Goal: Information Seeking & Learning: Compare options

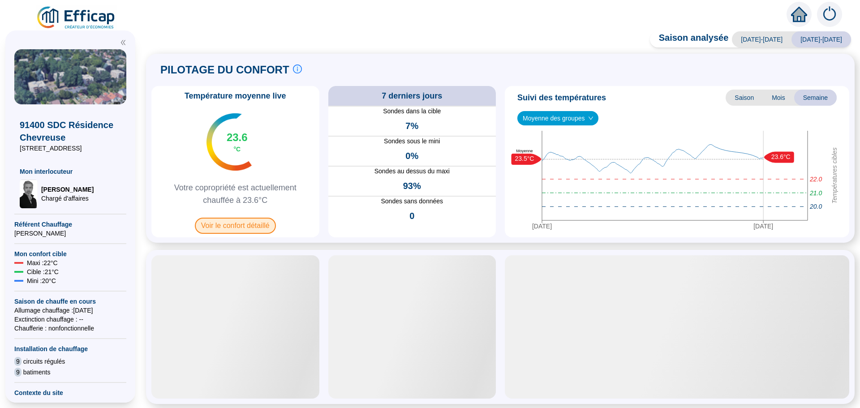
click at [227, 226] on span "Voir le confort détaillé" at bounding box center [235, 226] width 81 height 16
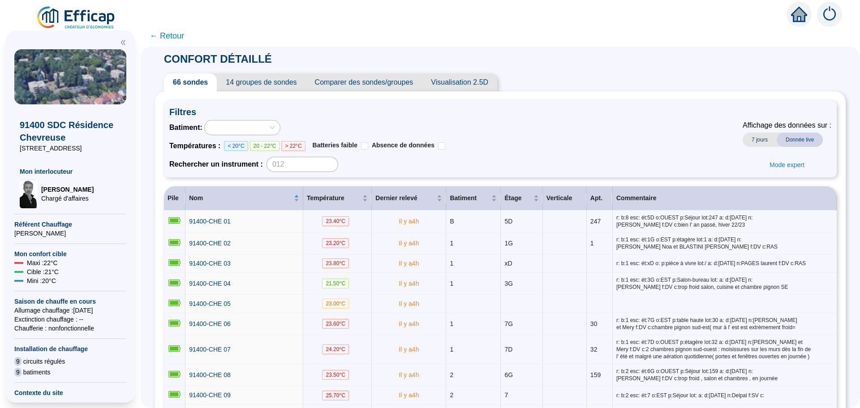
click at [345, 89] on span "Comparer des sondes/groupes" at bounding box center [364, 82] width 116 height 18
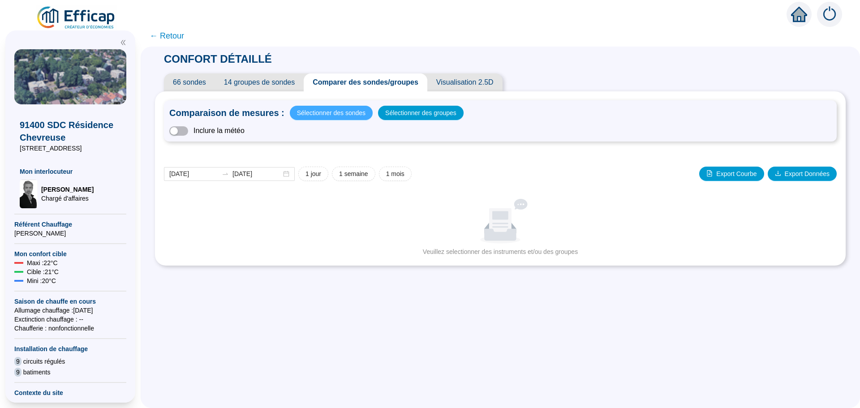
click at [339, 117] on span "Sélectionner des sondes" at bounding box center [331, 113] width 69 height 13
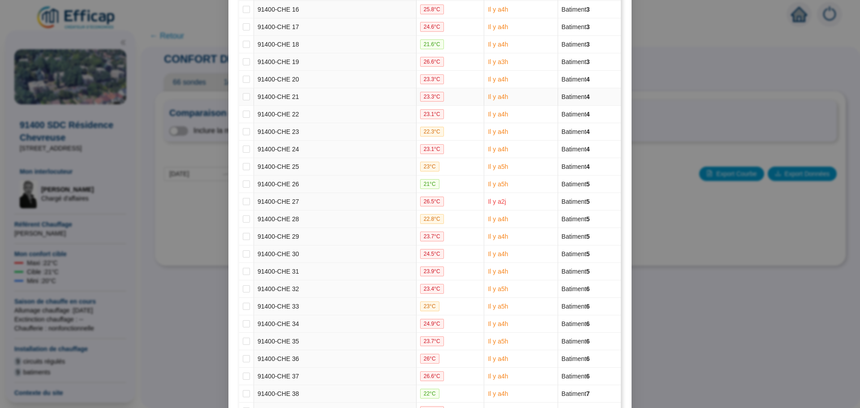
scroll to position [403, 0]
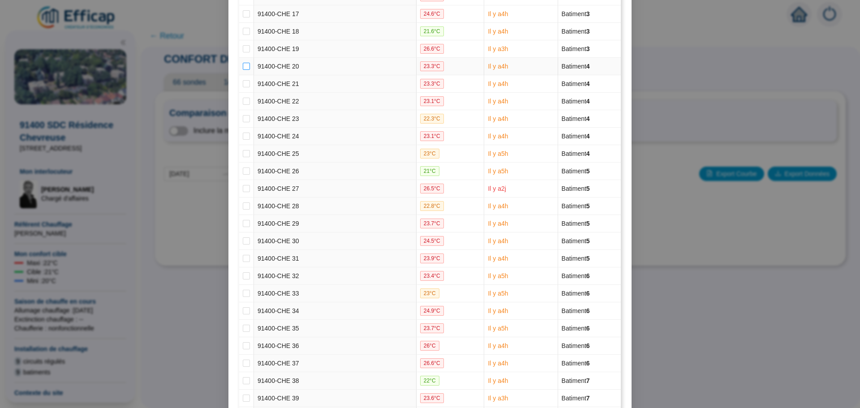
click at [244, 65] on input "checkbox" at bounding box center [246, 66] width 7 height 7
checkbox input "true"
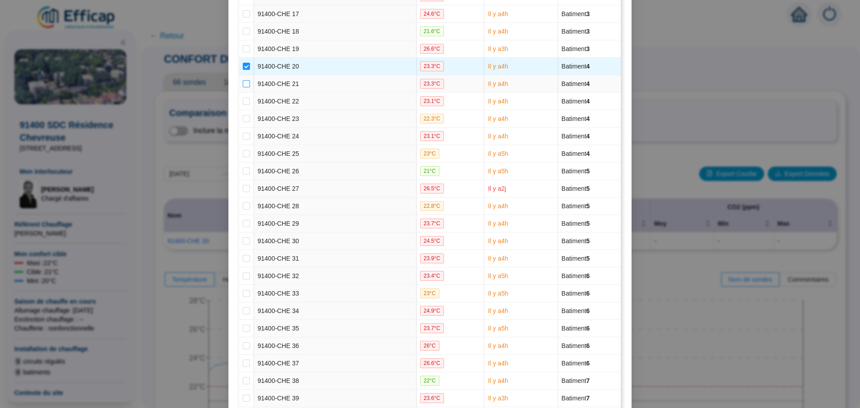
click at [243, 81] on input "checkbox" at bounding box center [246, 83] width 7 height 7
checkbox input "true"
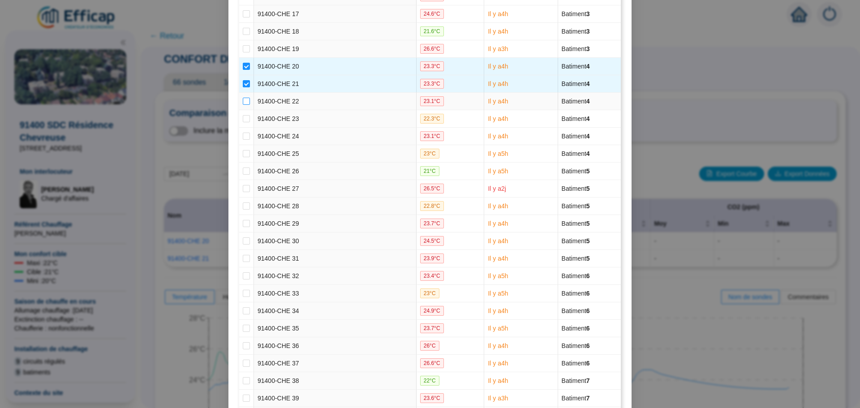
click at [243, 101] on input "checkbox" at bounding box center [246, 101] width 7 height 7
checkbox input "true"
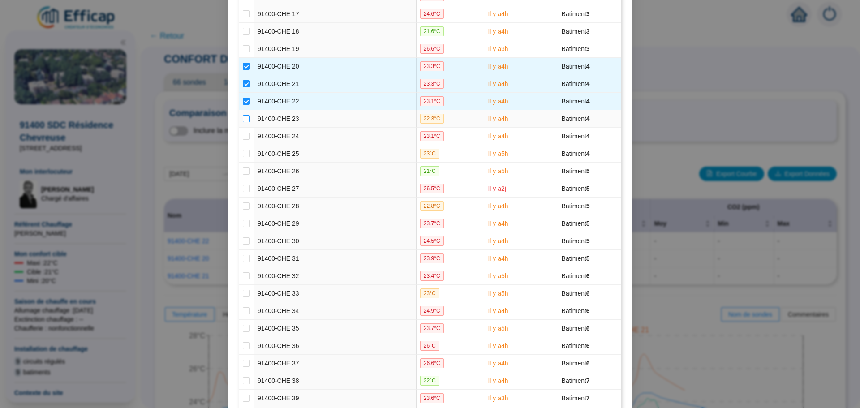
click at [243, 119] on input "checkbox" at bounding box center [246, 118] width 7 height 7
checkbox input "true"
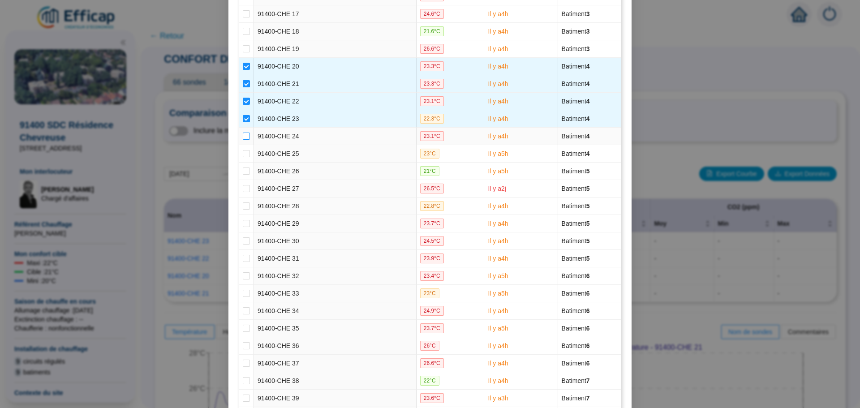
click at [243, 138] on input "checkbox" at bounding box center [246, 136] width 7 height 7
checkbox input "true"
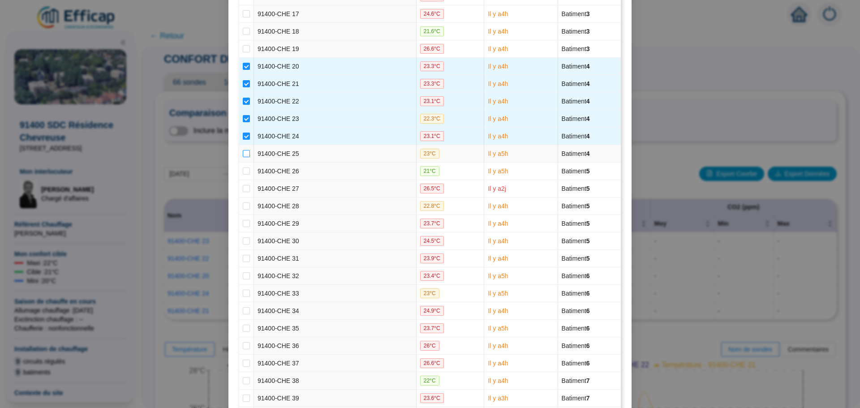
click at [243, 154] on input "checkbox" at bounding box center [246, 153] width 7 height 7
checkbox input "true"
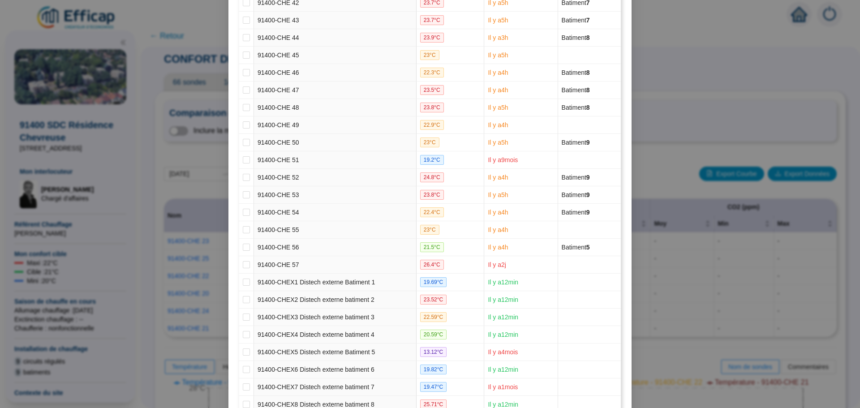
scroll to position [916, 0]
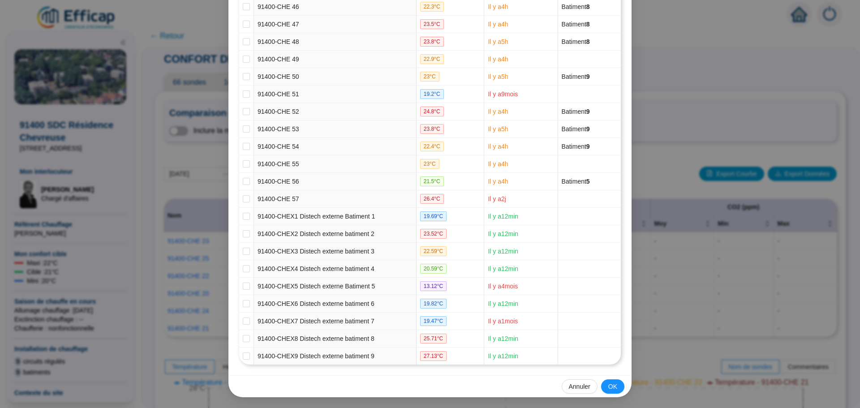
click at [612, 386] on span "OK" at bounding box center [612, 386] width 9 height 9
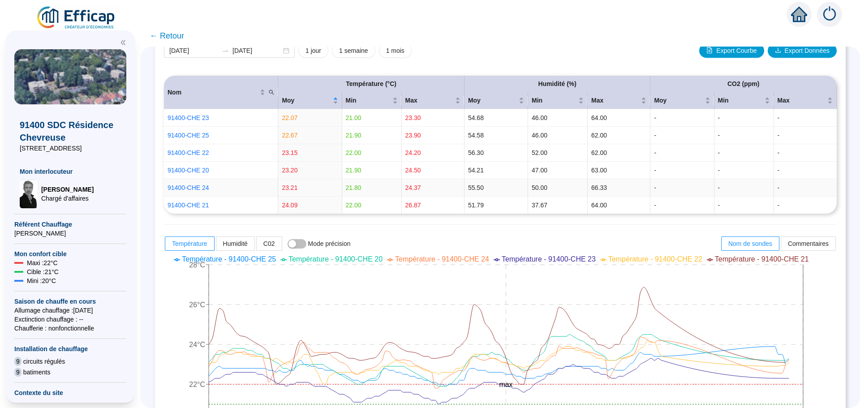
scroll to position [0, 0]
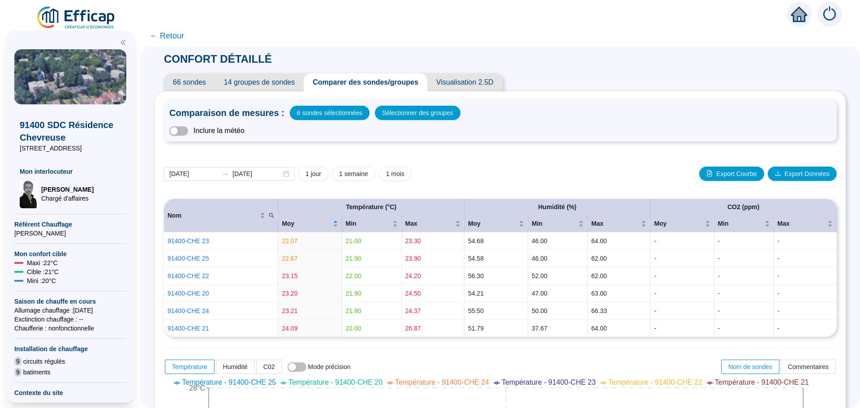
click at [170, 31] on span "← Retour" at bounding box center [167, 36] width 34 height 13
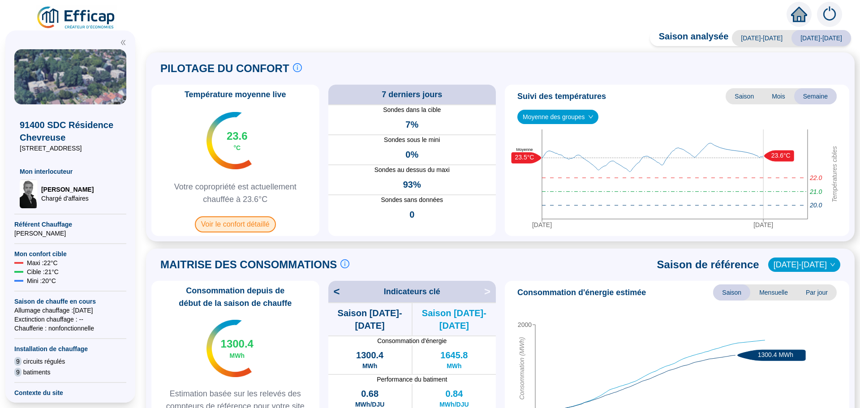
click at [235, 226] on span "Voir le confort détaillé" at bounding box center [235, 224] width 81 height 16
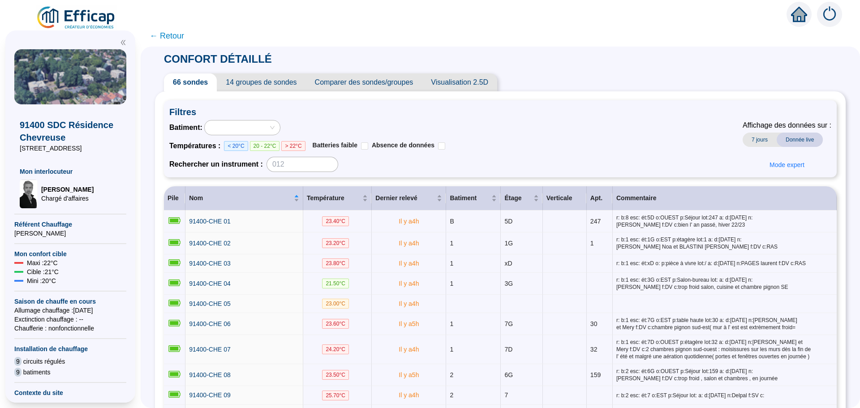
click at [379, 81] on span "Comparer des sondes/groupes" at bounding box center [364, 82] width 116 height 18
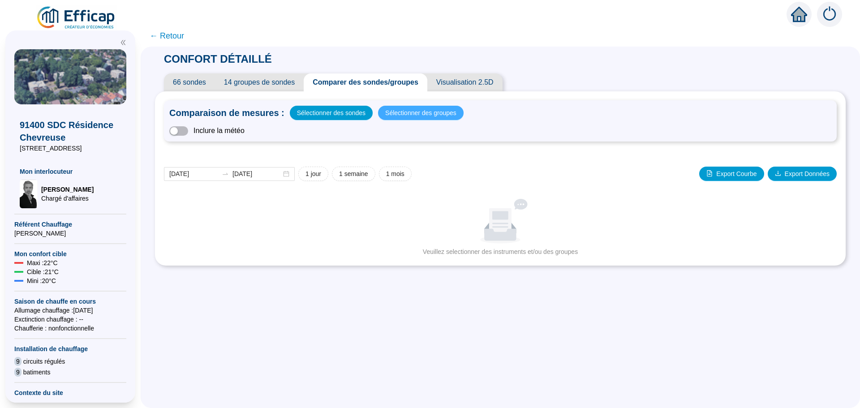
click at [409, 111] on span "Sélectionner des groupes" at bounding box center [420, 113] width 71 height 13
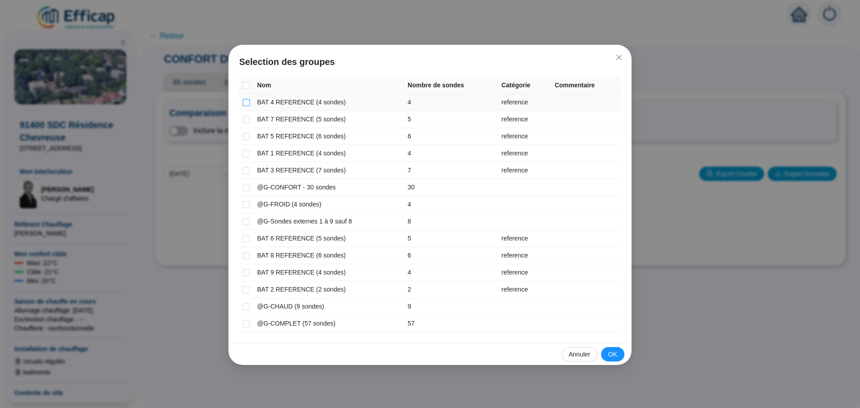
click at [245, 100] on input "checkbox" at bounding box center [246, 102] width 7 height 7
checkbox input "true"
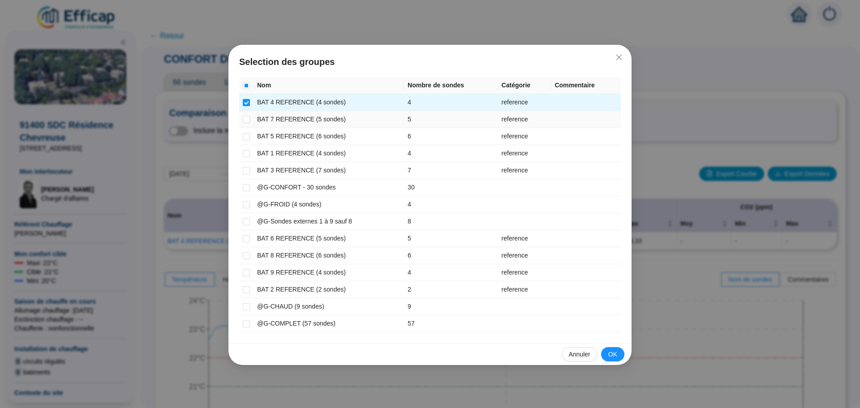
click at [247, 124] on td at bounding box center [246, 119] width 14 height 17
click at [247, 120] on input "checkbox" at bounding box center [246, 119] width 7 height 7
checkbox input "true"
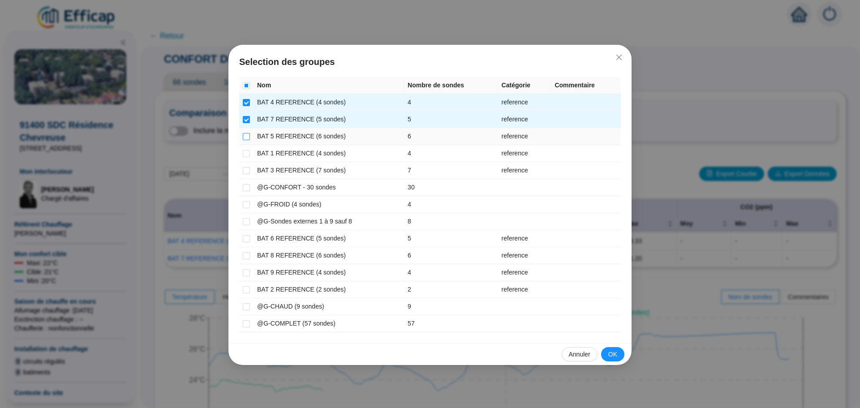
click at [247, 139] on input "checkbox" at bounding box center [246, 136] width 7 height 7
checkbox input "true"
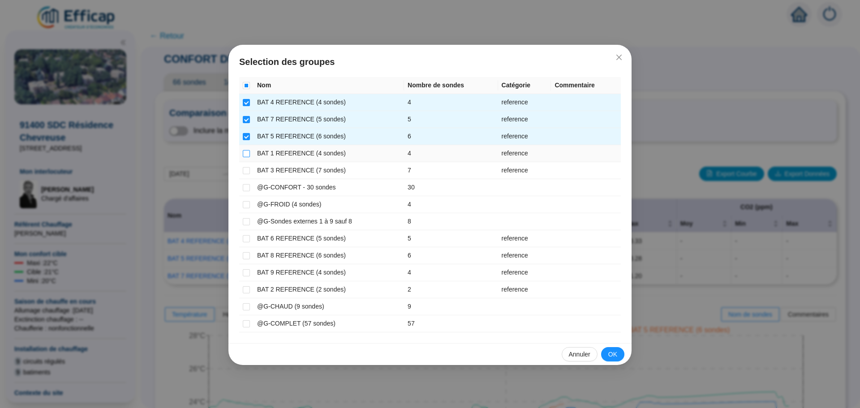
click at [246, 155] on input "checkbox" at bounding box center [246, 153] width 7 height 7
checkbox input "true"
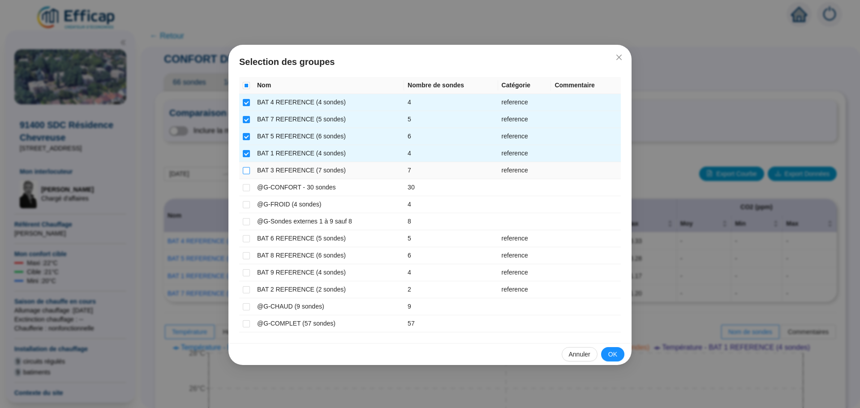
click at [247, 172] on input "checkbox" at bounding box center [246, 170] width 7 height 7
checkbox input "true"
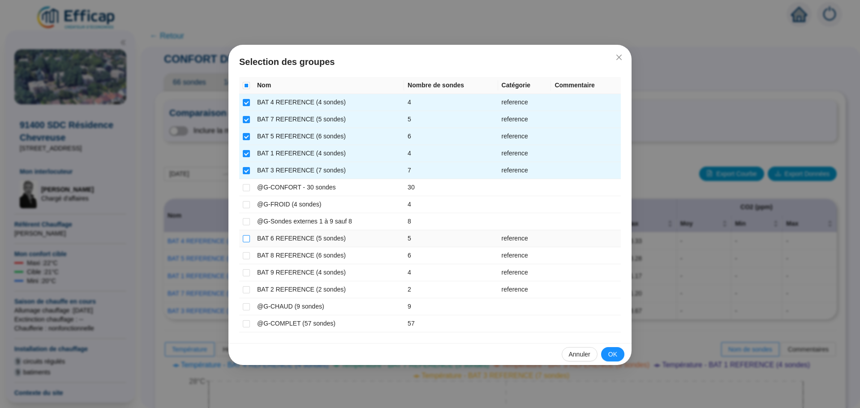
click at [245, 239] on input "checkbox" at bounding box center [246, 238] width 7 height 7
checkbox input "true"
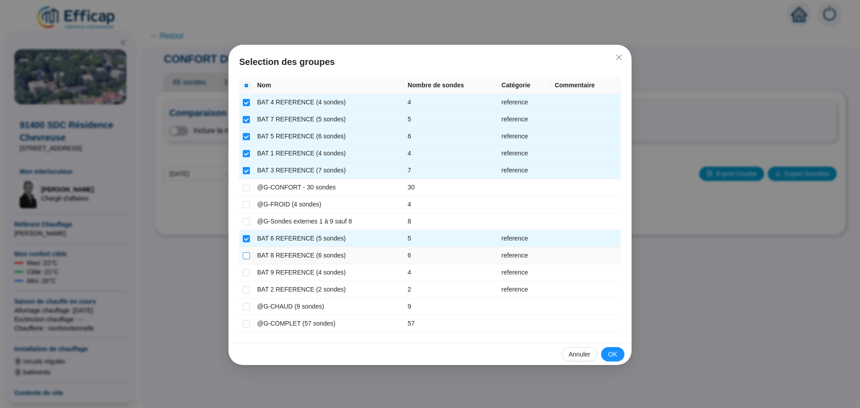
click at [246, 253] on input "checkbox" at bounding box center [246, 255] width 7 height 7
checkbox input "true"
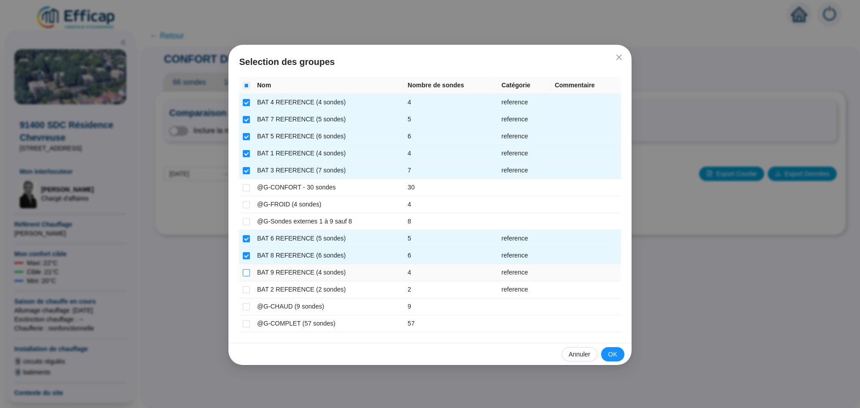
click at [247, 270] on input "checkbox" at bounding box center [246, 272] width 7 height 7
checkbox input "true"
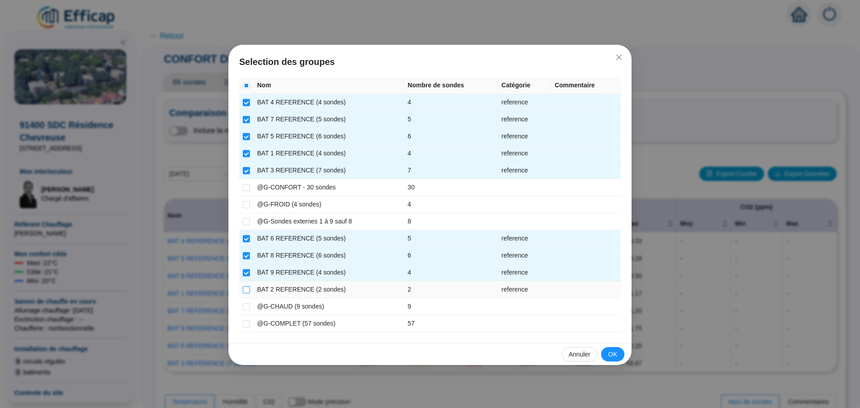
click at [248, 288] on input "checkbox" at bounding box center [246, 289] width 7 height 7
checkbox input "true"
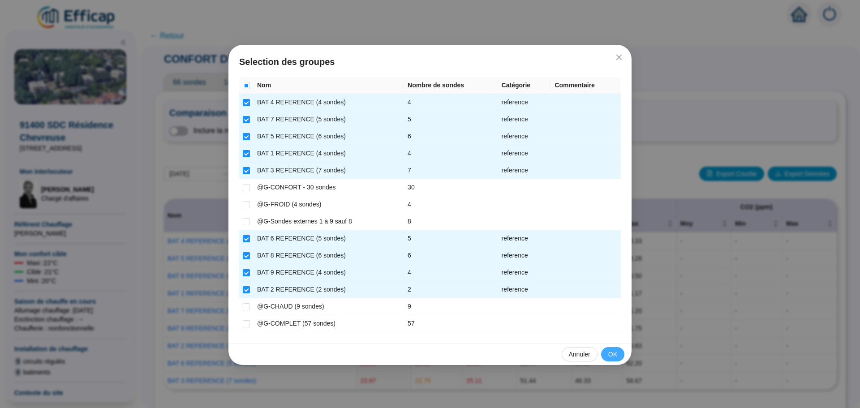
click at [616, 355] on span "OK" at bounding box center [612, 354] width 9 height 9
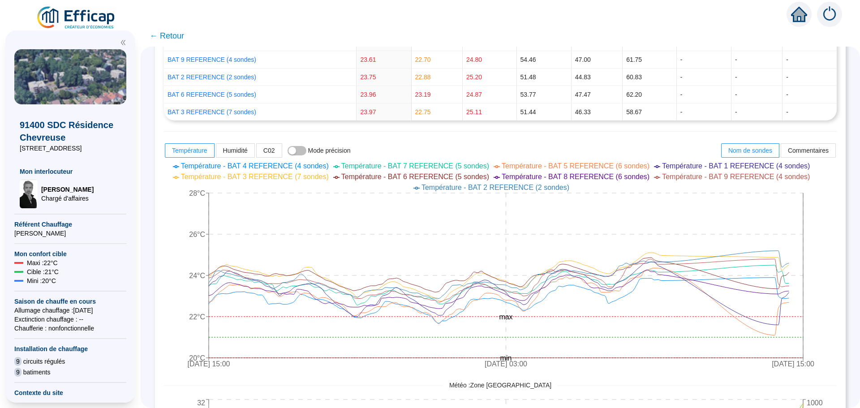
scroll to position [358, 0]
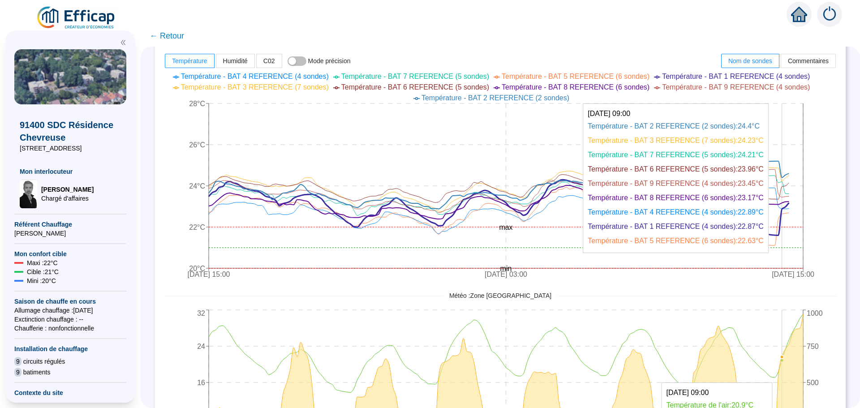
click at [788, 212] on icon at bounding box center [499, 203] width 580 height 63
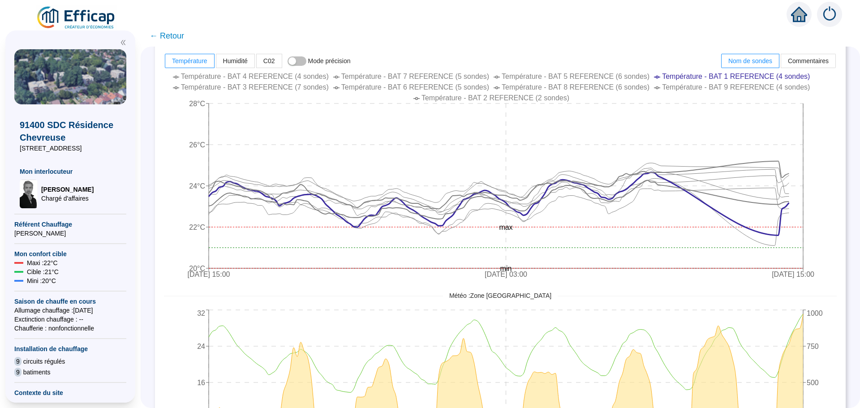
click at [177, 35] on span "← Retour" at bounding box center [167, 36] width 34 height 13
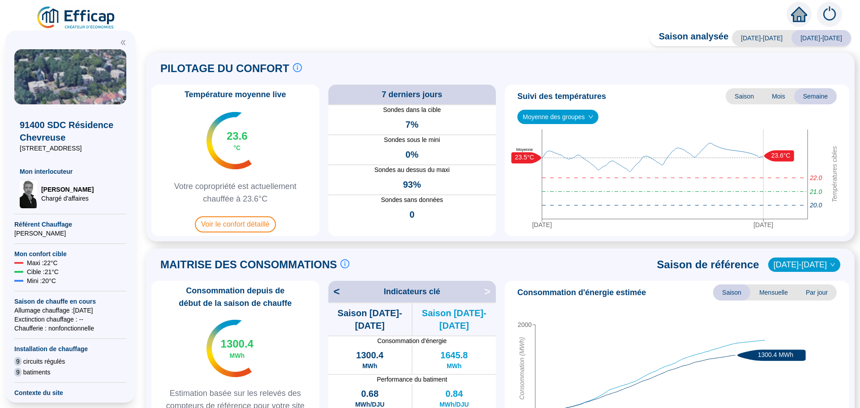
click at [501, 390] on div "Consommation depuis de début de la saison de chauffe 1300.4 MWh Estimation basé…" at bounding box center [500, 360] width 698 height 159
click at [222, 223] on span "Voir le confort détaillé" at bounding box center [235, 224] width 81 height 16
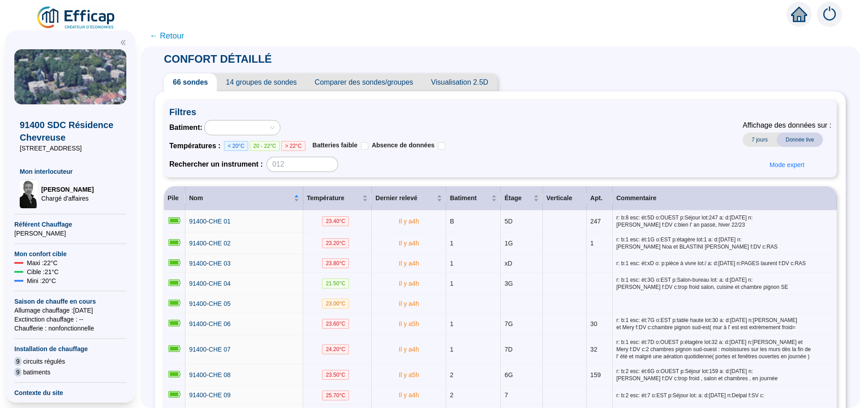
click at [411, 80] on span "Comparer des sondes/groupes" at bounding box center [364, 82] width 116 height 18
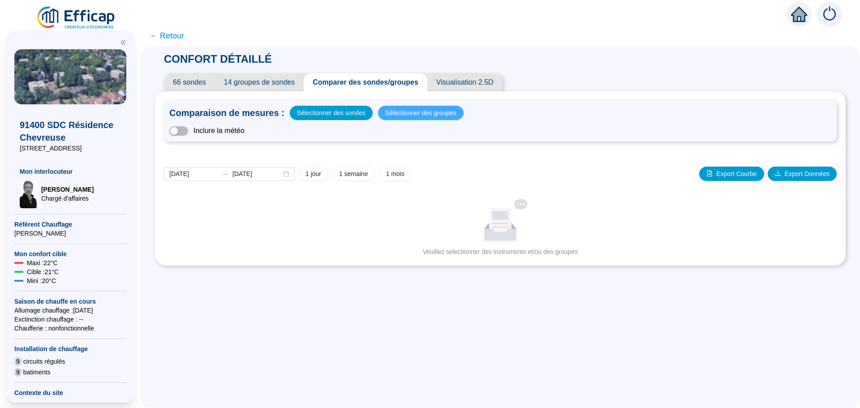
click at [402, 116] on span "Sélectionner des groupes" at bounding box center [420, 113] width 71 height 13
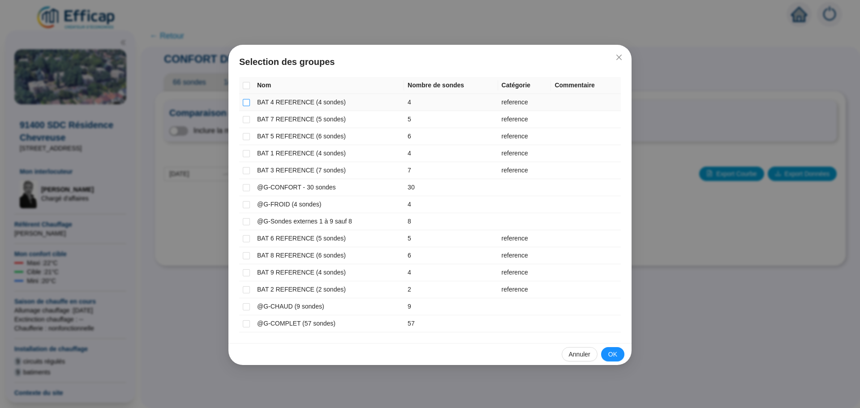
click at [245, 104] on input "checkbox" at bounding box center [246, 102] width 7 height 7
checkbox input "true"
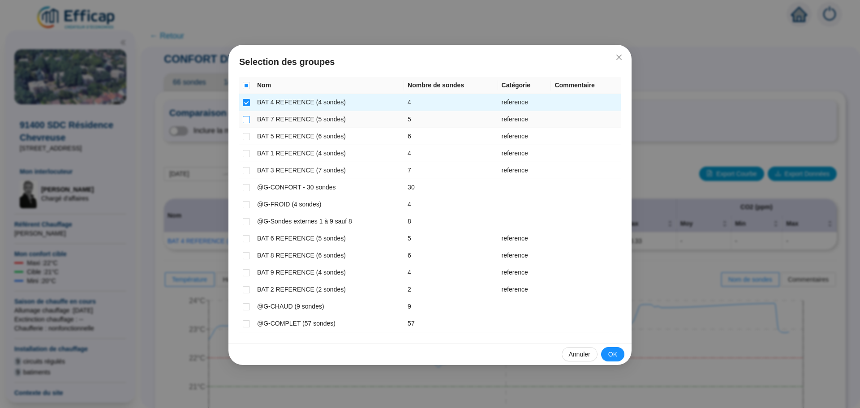
click at [245, 118] on input "checkbox" at bounding box center [246, 119] width 7 height 7
checkbox input "true"
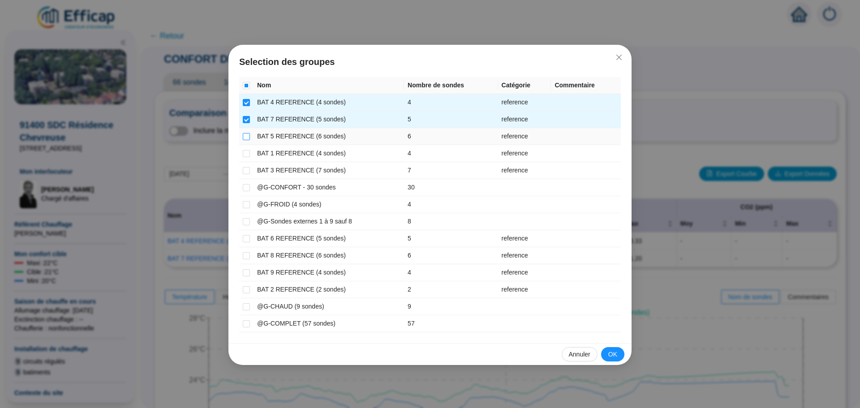
click at [248, 137] on input "checkbox" at bounding box center [246, 136] width 7 height 7
checkbox input "true"
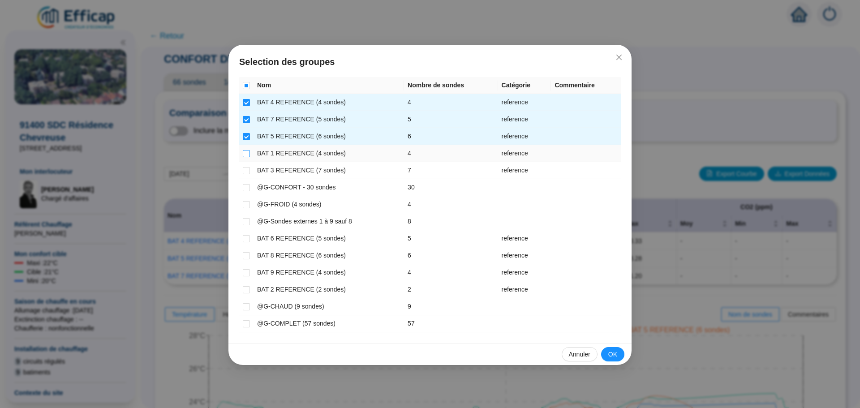
click at [248, 153] on input "checkbox" at bounding box center [246, 153] width 7 height 7
checkbox input "true"
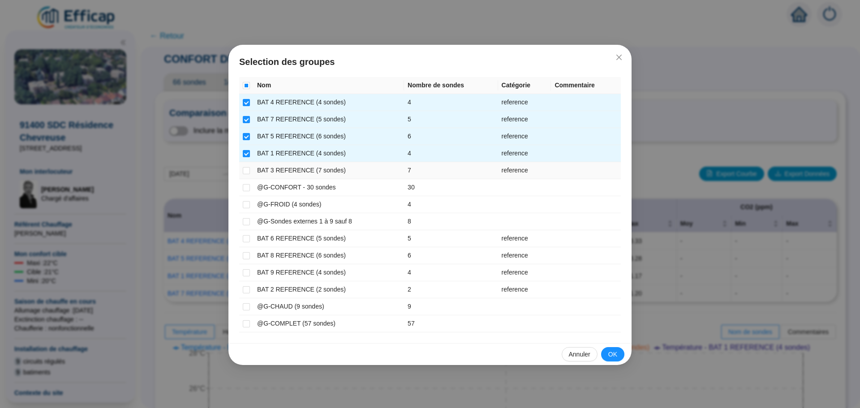
click at [251, 168] on td at bounding box center [246, 170] width 14 height 17
drag, startPoint x: 247, startPoint y: 240, endPoint x: 247, endPoint y: 246, distance: 6.3
click at [247, 242] on input "checkbox" at bounding box center [246, 238] width 7 height 7
checkbox input "true"
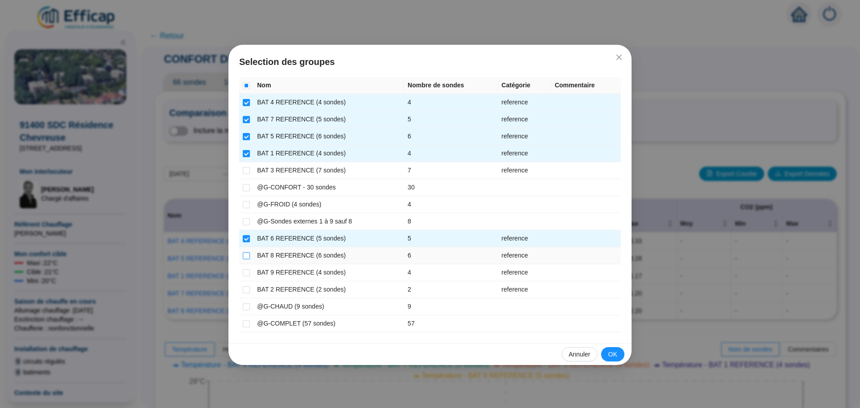
click at [249, 257] on input "checkbox" at bounding box center [246, 255] width 7 height 7
checkbox input "true"
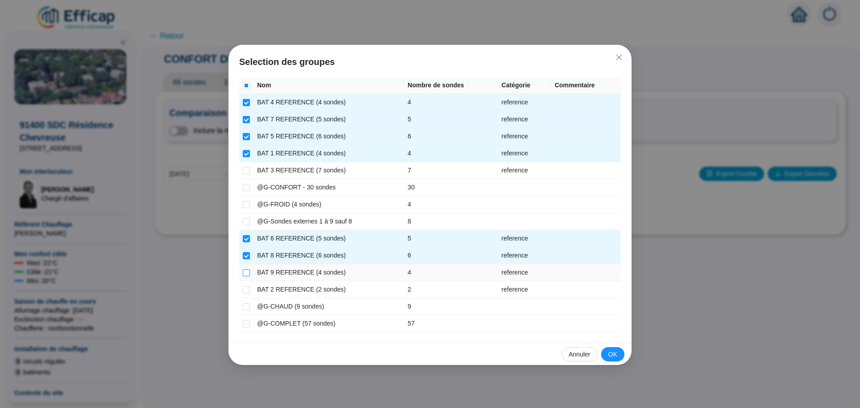
click at [247, 272] on input "checkbox" at bounding box center [246, 272] width 7 height 7
checkbox input "true"
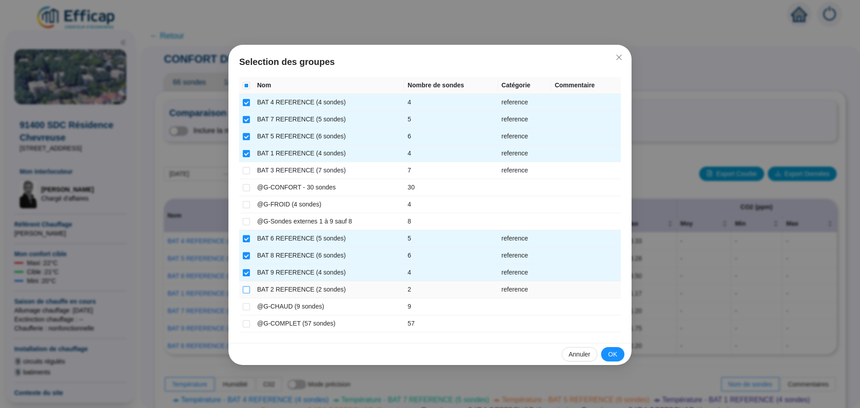
click at [247, 290] on input "checkbox" at bounding box center [246, 289] width 7 height 7
checkbox input "true"
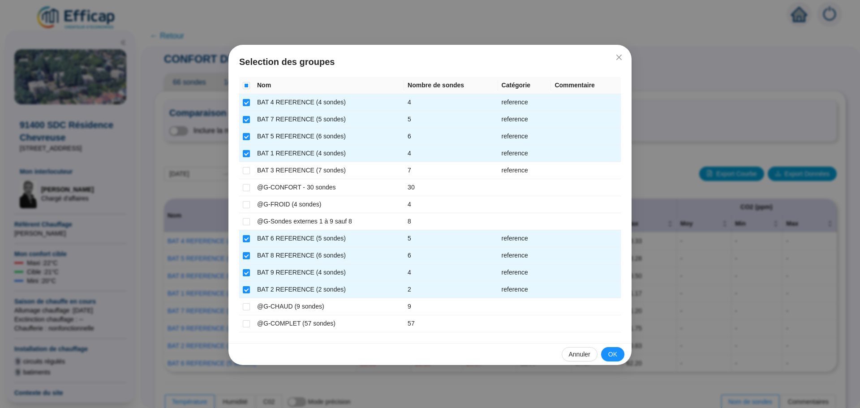
click at [614, 351] on span "OK" at bounding box center [612, 354] width 9 height 9
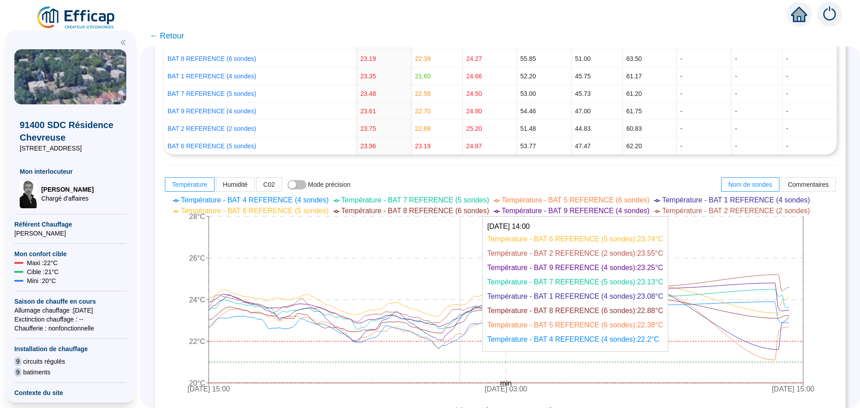
scroll to position [269, 0]
